Goal: Information Seeking & Learning: Learn about a topic

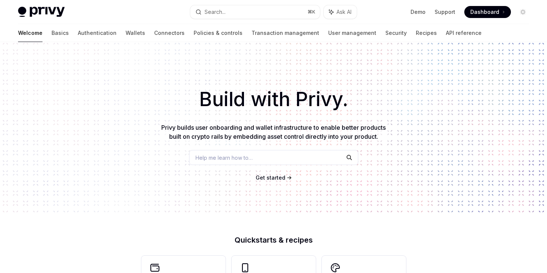
click at [370, 99] on h1 "Build with Privy." at bounding box center [273, 99] width 523 height 29
click at [336, 114] on h1 "Build with Privy." at bounding box center [273, 99] width 523 height 29
click at [365, 106] on h1 "Build with Privy." at bounding box center [273, 99] width 523 height 29
click at [353, 112] on h1 "Build with Privy." at bounding box center [273, 99] width 523 height 29
click at [364, 104] on h1 "Build with Privy." at bounding box center [273, 99] width 523 height 29
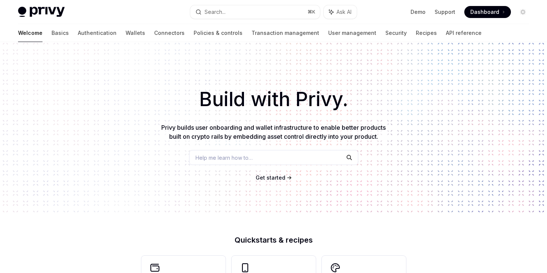
click at [359, 109] on h1 "Build with Privy." at bounding box center [273, 99] width 523 height 29
click at [365, 105] on h1 "Build with Privy." at bounding box center [273, 99] width 523 height 29
click at [337, 122] on div "Build with Privy. Privy builds user onboarding and wallet infrastructure to ena…" at bounding box center [273, 127] width 547 height 171
click at [367, 98] on h1 "Build with Privy." at bounding box center [273, 99] width 523 height 29
click at [345, 114] on h1 "Build with Privy." at bounding box center [273, 99] width 523 height 29
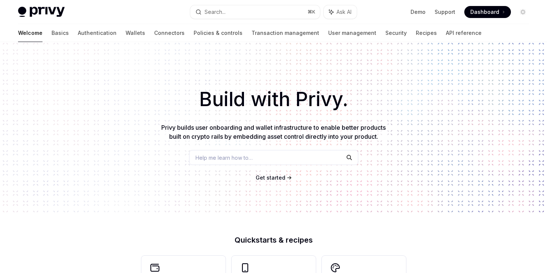
click at [361, 96] on h1 "Build with Privy." at bounding box center [273, 99] width 523 height 29
click at [343, 118] on div "Build with Privy. Privy builds user onboarding and wallet infrastructure to ena…" at bounding box center [273, 127] width 547 height 171
click at [368, 92] on h1 "Build with Privy." at bounding box center [273, 99] width 523 height 29
click at [346, 117] on div "Build with Privy. Privy builds user onboarding and wallet infrastructure to ena…" at bounding box center [273, 127] width 547 height 171
click at [365, 90] on h1 "Build with Privy." at bounding box center [273, 99] width 523 height 29
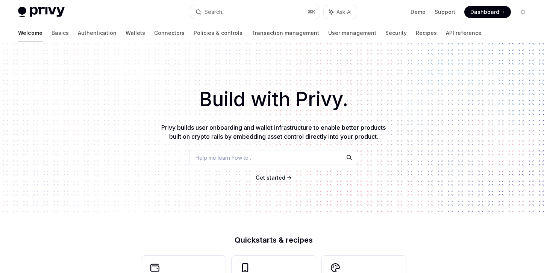
click at [348, 116] on div "Build with Privy. Privy builds user onboarding and wallet infrastructure to ena…" at bounding box center [273, 127] width 547 height 171
click at [372, 83] on div "Build with Privy. Privy builds user onboarding and wallet infrastructure to ena…" at bounding box center [273, 127] width 547 height 171
click at [354, 110] on h1 "Build with Privy." at bounding box center [273, 99] width 523 height 29
click at [359, 93] on h1 "Build with Privy." at bounding box center [273, 99] width 523 height 29
click at [346, 116] on div "Build with Privy. Privy builds user onboarding and wallet infrastructure to ena…" at bounding box center [273, 127] width 547 height 171
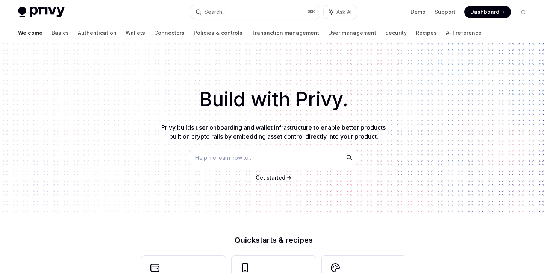
click at [364, 83] on div "Build with Privy. Privy builds user onboarding and wallet infrastructure to ena…" at bounding box center [273, 127] width 547 height 171
click at [352, 109] on h1 "Build with Privy." at bounding box center [273, 99] width 523 height 29
click at [368, 86] on h1 "Build with Privy." at bounding box center [273, 99] width 523 height 29
click at [353, 116] on div "Build with Privy. Privy builds user onboarding and wallet infrastructure to ena…" at bounding box center [273, 127] width 547 height 171
click at [370, 94] on h1 "Build with Privy." at bounding box center [273, 99] width 523 height 29
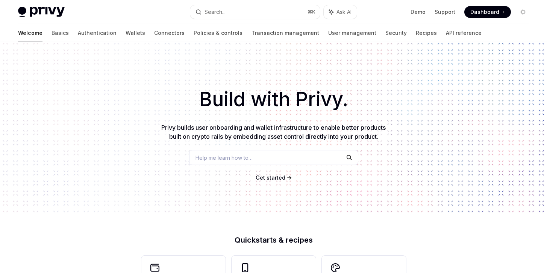
click at [349, 125] on span "Privy builds user onboarding and wallet infrastructure to enable better product…" at bounding box center [273, 132] width 224 height 17
click at [355, 108] on h1 "Build with Privy." at bounding box center [273, 99] width 523 height 29
click at [344, 120] on div "Build with Privy. Privy builds user onboarding and wallet infrastructure to ena…" at bounding box center [273, 127] width 547 height 171
click at [358, 102] on h1 "Build with Privy." at bounding box center [273, 99] width 523 height 29
click at [351, 116] on div "Build with Privy. Privy builds user onboarding and wallet infrastructure to ena…" at bounding box center [273, 127] width 547 height 171
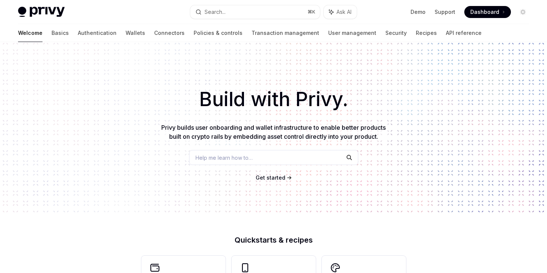
click at [357, 108] on h1 "Build with Privy." at bounding box center [273, 99] width 523 height 29
click at [353, 117] on div "Build with Privy. Privy builds user onboarding and wallet infrastructure to ena…" at bounding box center [273, 127] width 547 height 171
click at [357, 107] on h1 "Build with Privy." at bounding box center [273, 99] width 523 height 29
click at [347, 127] on span "Privy builds user onboarding and wallet infrastructure to enable better product…" at bounding box center [273, 132] width 224 height 17
click at [348, 120] on div "Build with Privy. Privy builds user onboarding and wallet infrastructure to ena…" at bounding box center [273, 127] width 547 height 171
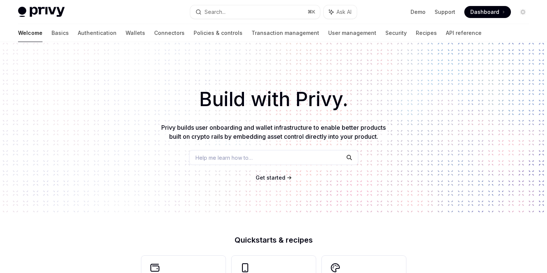
click at [343, 134] on span "Privy builds user onboarding and wallet infrastructure to enable better product…" at bounding box center [273, 132] width 224 height 17
click at [344, 125] on span "Privy builds user onboarding and wallet infrastructure to enable better product…" at bounding box center [273, 132] width 224 height 17
click at [343, 130] on span "Privy builds user onboarding and wallet infrastructure to enable better product…" at bounding box center [273, 132] width 224 height 17
click at [344, 124] on span "Privy builds user onboarding and wallet infrastructure to enable better product…" at bounding box center [273, 132] width 224 height 17
click at [340, 134] on span "Privy builds user onboarding and wallet infrastructure to enable better product…" at bounding box center [273, 132] width 224 height 17
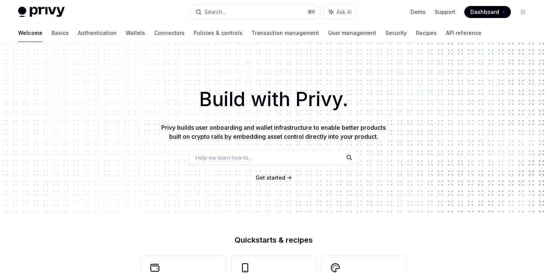
click at [342, 129] on span "Privy builds user onboarding and wallet infrastructure to enable better product…" at bounding box center [273, 132] width 224 height 17
click at [412, 90] on h1 "Build with Privy." at bounding box center [273, 99] width 523 height 29
click at [399, 103] on h1 "Build with Privy." at bounding box center [273, 99] width 523 height 29
click at [408, 94] on h1 "Build with Privy." at bounding box center [273, 99] width 523 height 29
click at [402, 176] on div "Build with Privy. Privy builds user onboarding and wallet infrastructure to ena…" at bounding box center [273, 127] width 547 height 171
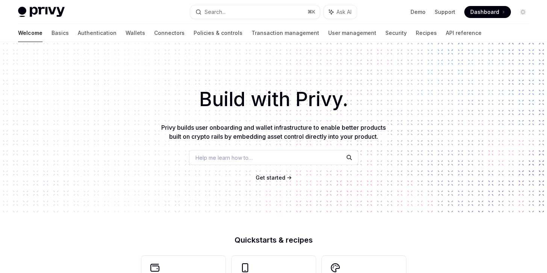
click at [422, 122] on div "Build with Privy. Privy builds user onboarding and wallet infrastructure to ena…" at bounding box center [273, 127] width 547 height 171
drag, startPoint x: 407, startPoint y: 188, endPoint x: 421, endPoint y: 125, distance: 64.7
click at [407, 182] on div "Get started" at bounding box center [273, 178] width 523 height 8
click at [422, 121] on div "Build with Privy. Privy builds user onboarding and wallet infrastructure to ena…" at bounding box center [273, 127] width 547 height 171
click at [409, 168] on div "Build with Privy. Privy builds user onboarding and wallet infrastructure to ena…" at bounding box center [273, 127] width 547 height 171
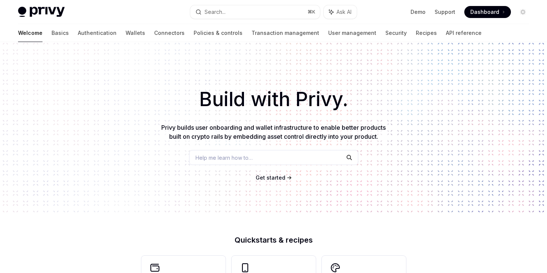
click at [413, 135] on div "Build with Privy. Privy builds user onboarding and wallet infrastructure to ena…" at bounding box center [273, 127] width 547 height 171
click at [408, 175] on div "Build with Privy. Privy builds user onboarding and wallet infrastructure to ena…" at bounding box center [273, 127] width 547 height 171
click at [411, 140] on div "Build with Privy. Privy builds user onboarding and wallet infrastructure to ena…" at bounding box center [273, 127] width 547 height 171
